Goal: Communication & Community: Ask a question

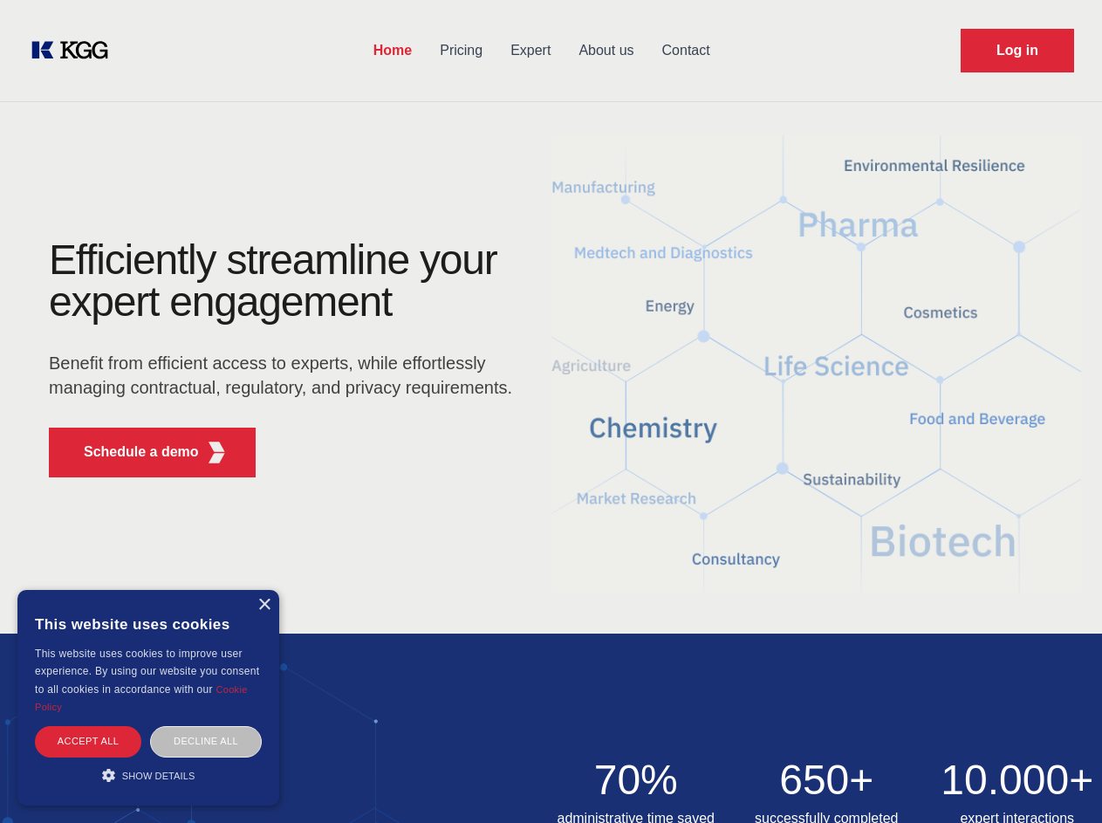
click at [551, 411] on div "Efficiently streamline your expert engagement Benefit from efficient access to …" at bounding box center [286, 365] width 531 height 252
click at [131, 452] on p "Schedule a demo" at bounding box center [141, 452] width 115 height 21
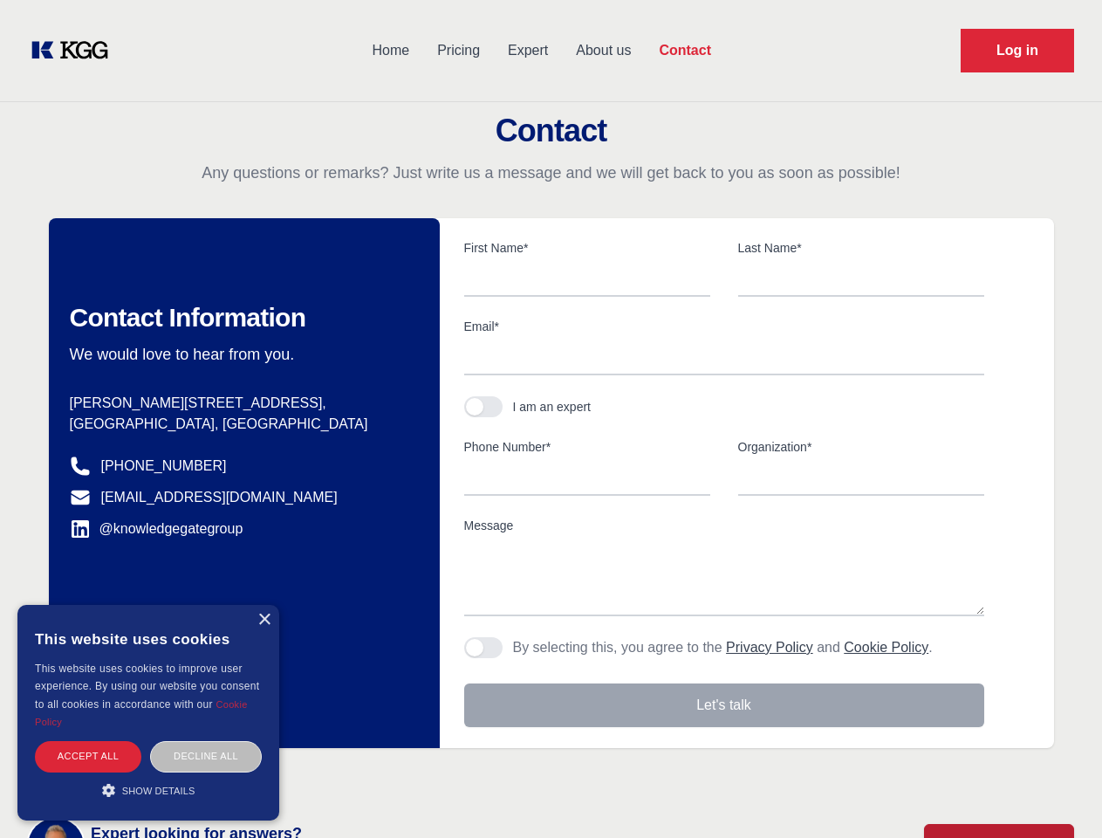
click at [264, 605] on div "× This website uses cookies This website uses cookies to improve user experienc…" at bounding box center [148, 713] width 262 height 216
click at [88, 741] on div "Accept all" at bounding box center [88, 756] width 106 height 31
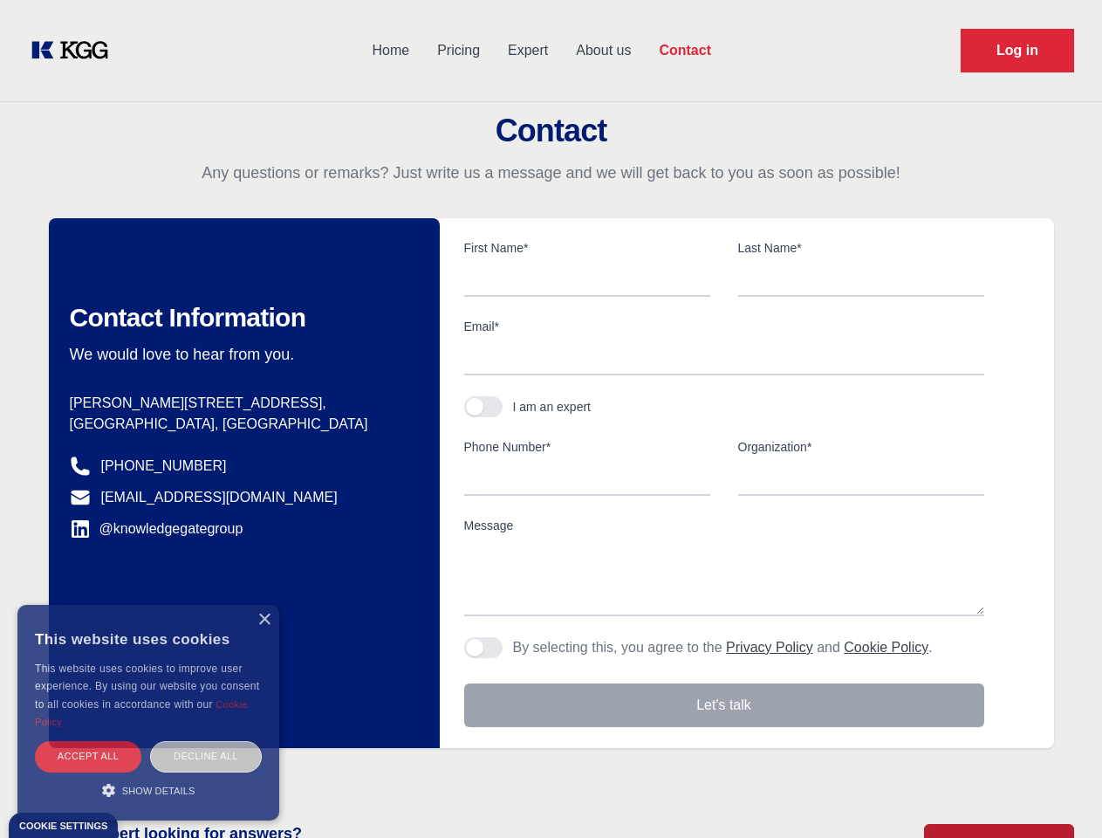
click at [206, 741] on div "Decline all" at bounding box center [206, 756] width 112 height 31
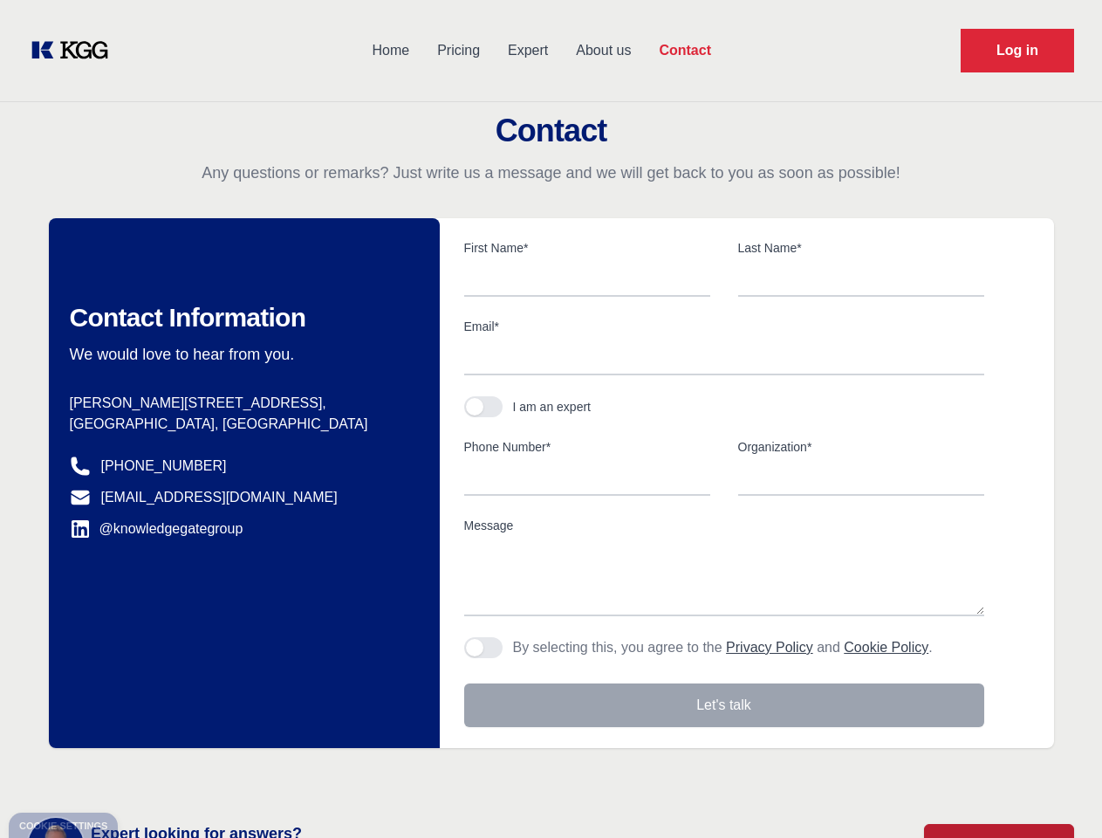
click at [148, 775] on main "Contact Any questions or remarks? Just write us a message and we will get back …" at bounding box center [551, 454] width 1102 height 909
